Goal: Find contact information: Find contact information

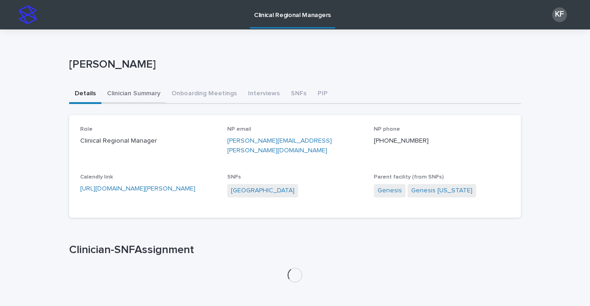
click at [139, 98] on button "Clinician Summary" at bounding box center [133, 94] width 64 height 19
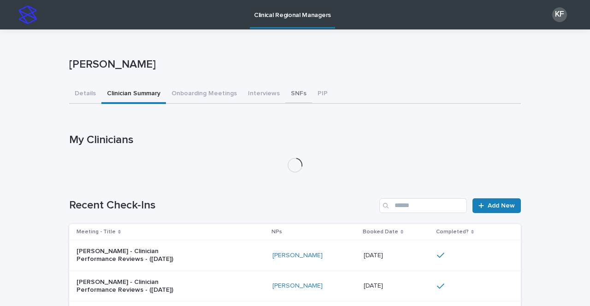
click at [286, 90] on button "SNFs" at bounding box center [298, 94] width 27 height 19
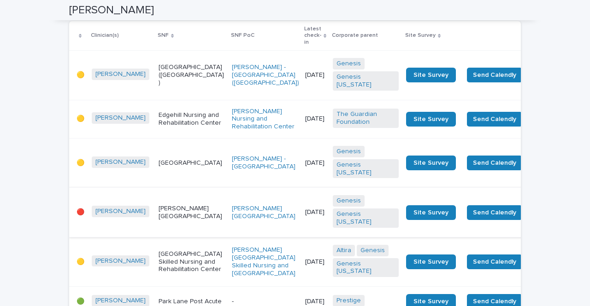
scroll to position [184, 0]
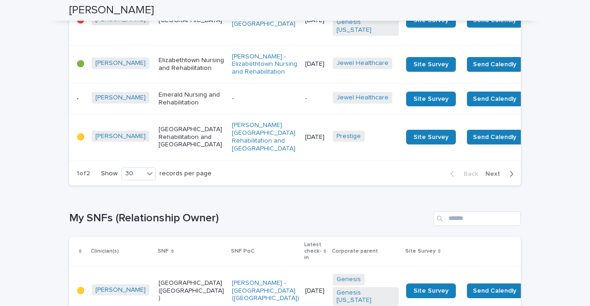
scroll to position [1474, 0]
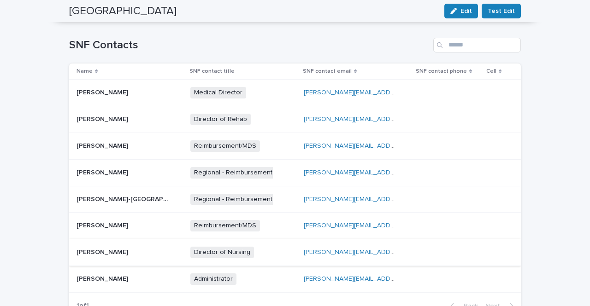
scroll to position [461, 0]
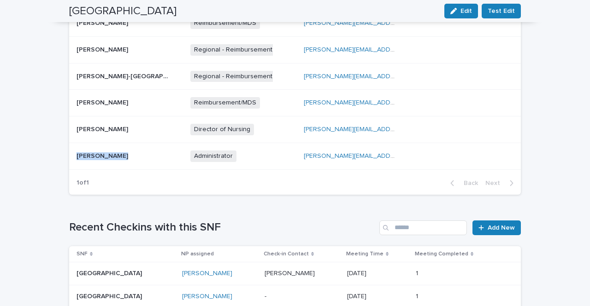
drag, startPoint x: 119, startPoint y: 145, endPoint x: 74, endPoint y: 148, distance: 44.8
click at [76, 152] on div "[PERSON_NAME] [PERSON_NAME]" at bounding box center [122, 156] width 92 height 8
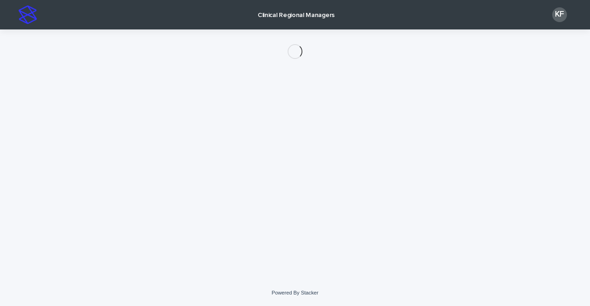
drag, startPoint x: 74, startPoint y: 148, endPoint x: 43, endPoint y: 142, distance: 31.4
click at [43, 142] on div "Loading... Saving… Loading... Saving…" at bounding box center [295, 154] width 590 height 251
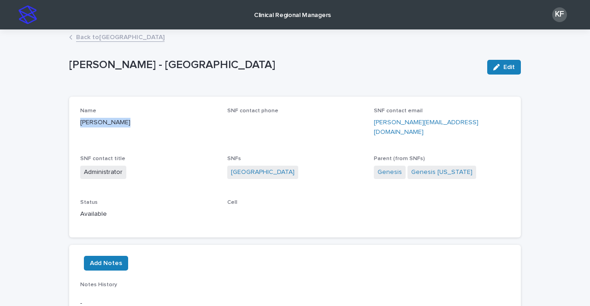
drag, startPoint x: 119, startPoint y: 121, endPoint x: 64, endPoint y: 125, distance: 55.4
click at [64, 125] on div "Loading... Saving… Loading... Saving… [PERSON_NAME] - Chapel Manor Edit [PERSON…" at bounding box center [294, 197] width 461 height 334
copy p "[PERSON_NAME]"
drag, startPoint x: 463, startPoint y: 123, endPoint x: 371, endPoint y: 123, distance: 92.1
click at [374, 123] on p "[PERSON_NAME][EMAIL_ADDRESS][DOMAIN_NAME]" at bounding box center [442, 127] width 136 height 19
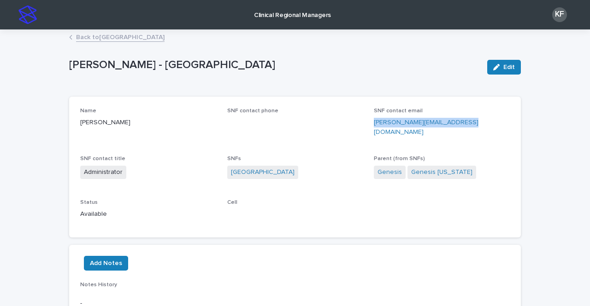
copy link "[PERSON_NAME][EMAIL_ADDRESS][DOMAIN_NAME]"
click at [283, 14] on p "Clinical Regional Managers" at bounding box center [292, 9] width 77 height 19
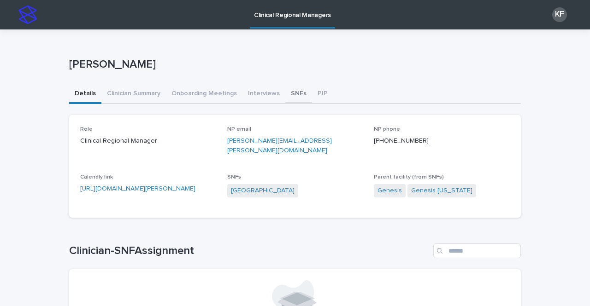
click at [286, 94] on button "SNFs" at bounding box center [298, 94] width 27 height 19
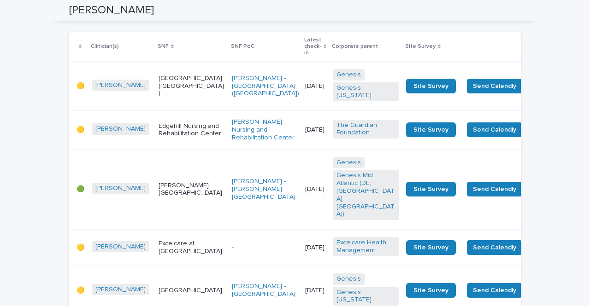
scroll to position [1658, 0]
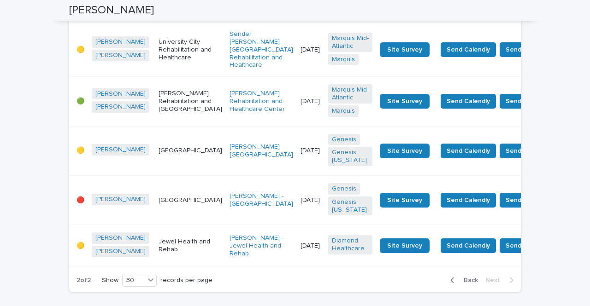
scroll to position [230, 0]
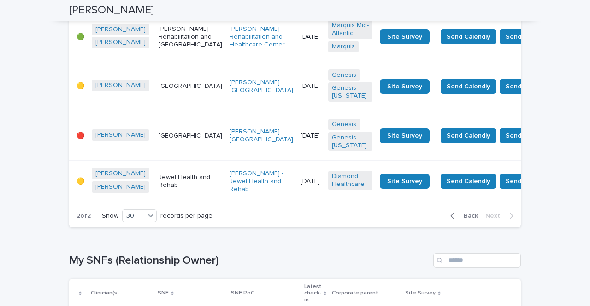
click at [233, 147] on div "[PERSON_NAME] - [GEOGRAPHIC_DATA]" at bounding box center [261, 135] width 64 height 23
